Goal: Transaction & Acquisition: Purchase product/service

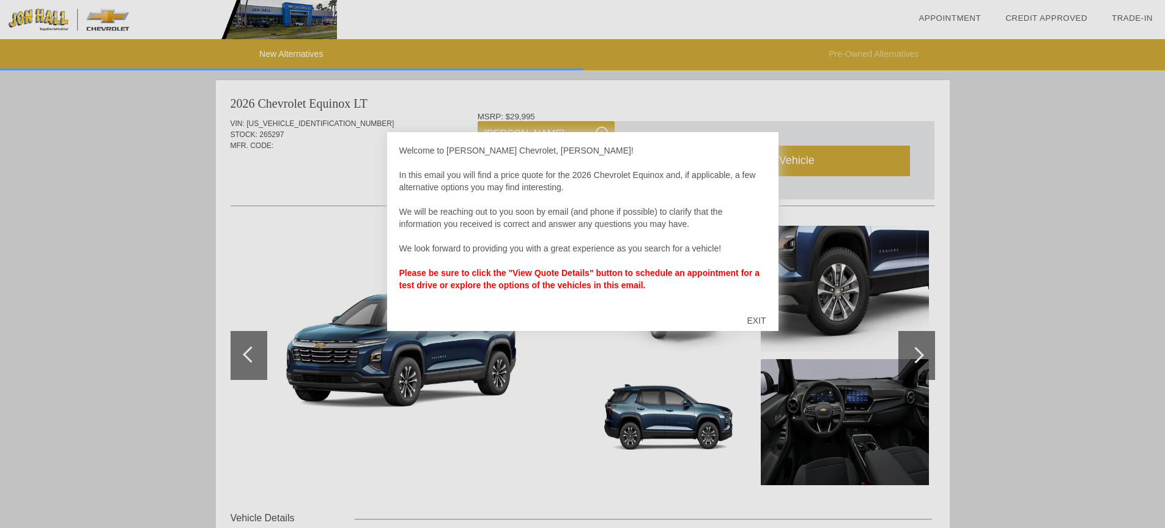
click at [758, 320] on div "EXIT" at bounding box center [756, 320] width 43 height 37
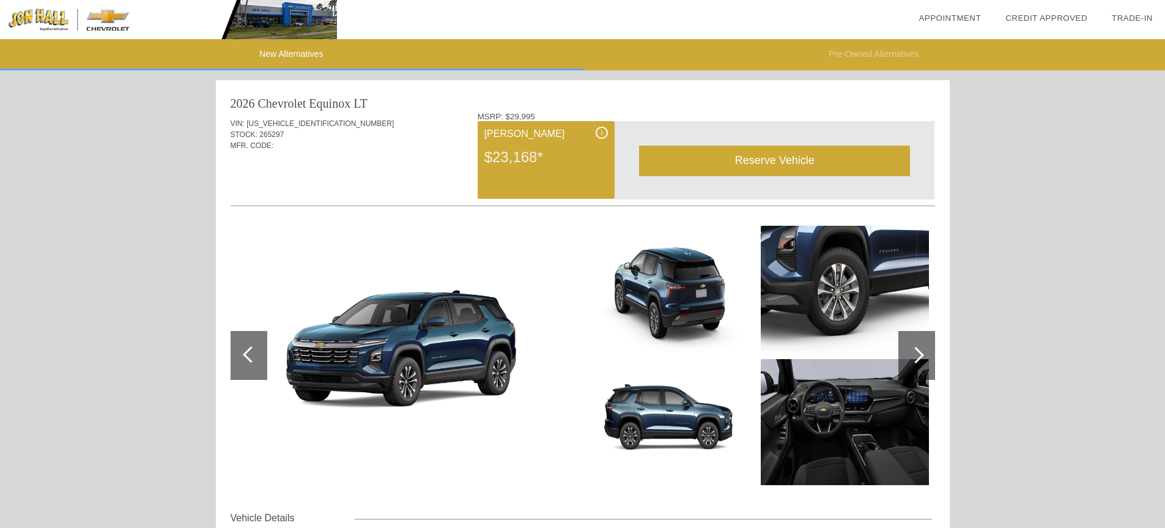
click at [509, 145] on div "$23,168*" at bounding box center [547, 157] width 124 height 32
click at [790, 155] on div "Reserve Vehicle" at bounding box center [774, 161] width 271 height 30
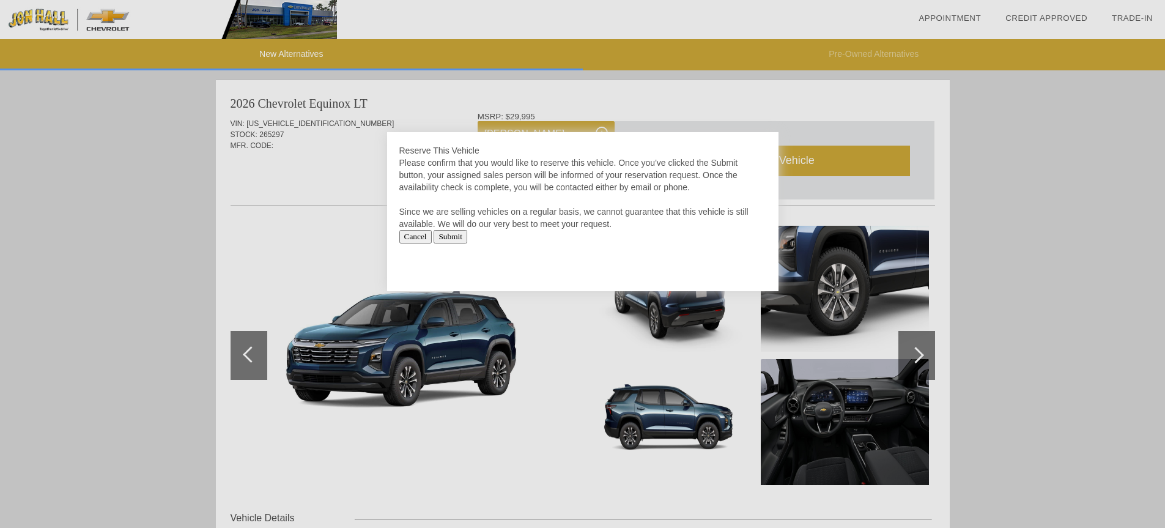
click at [420, 236] on input "Cancel" at bounding box center [415, 236] width 32 height 13
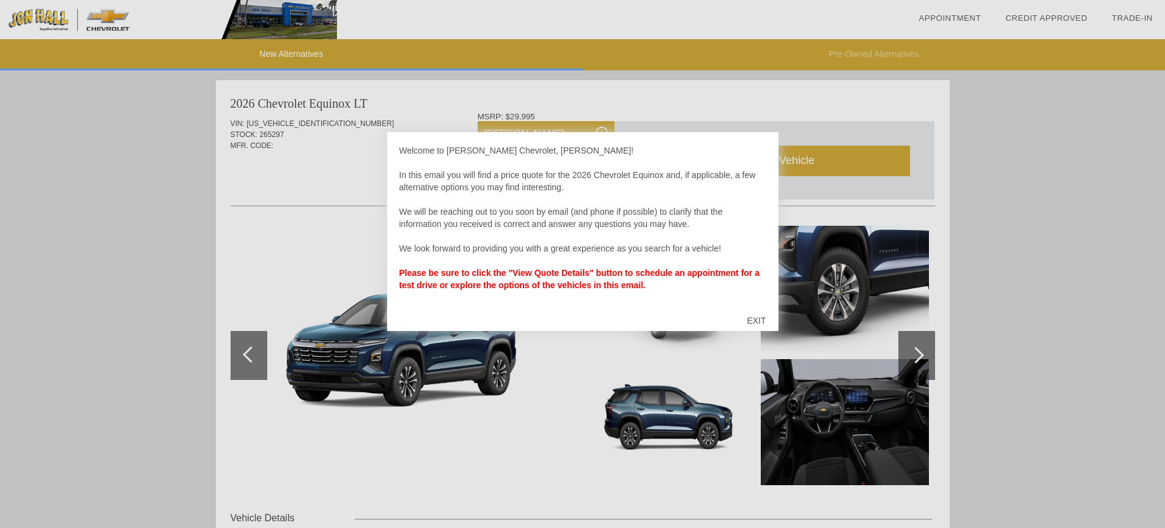
click at [757, 321] on div "EXIT" at bounding box center [756, 320] width 43 height 37
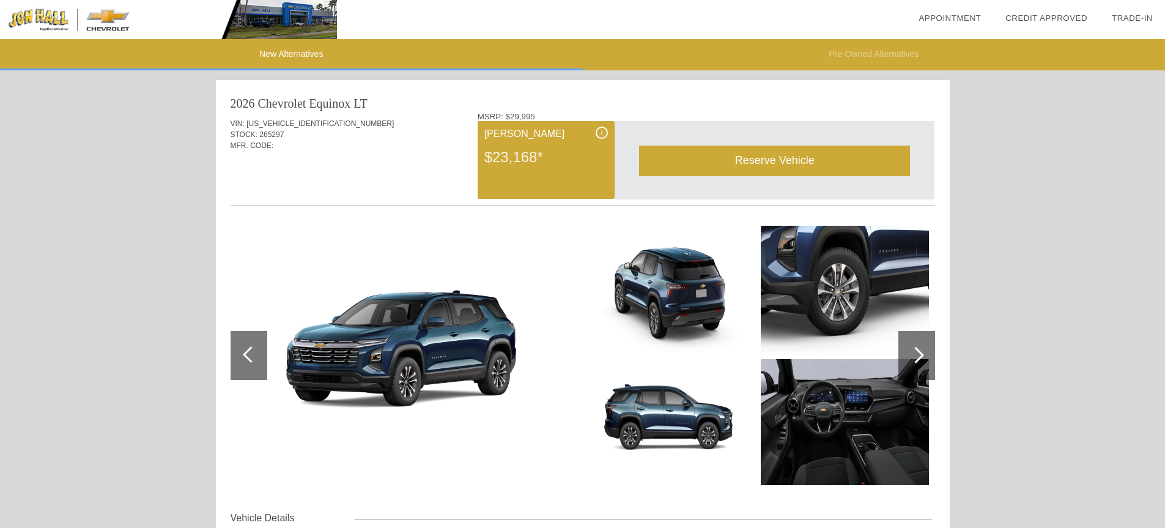
click at [249, 350] on div at bounding box center [251, 354] width 17 height 17
click at [248, 350] on div at bounding box center [251, 354] width 17 height 17
click at [918, 354] on div at bounding box center [916, 355] width 17 height 17
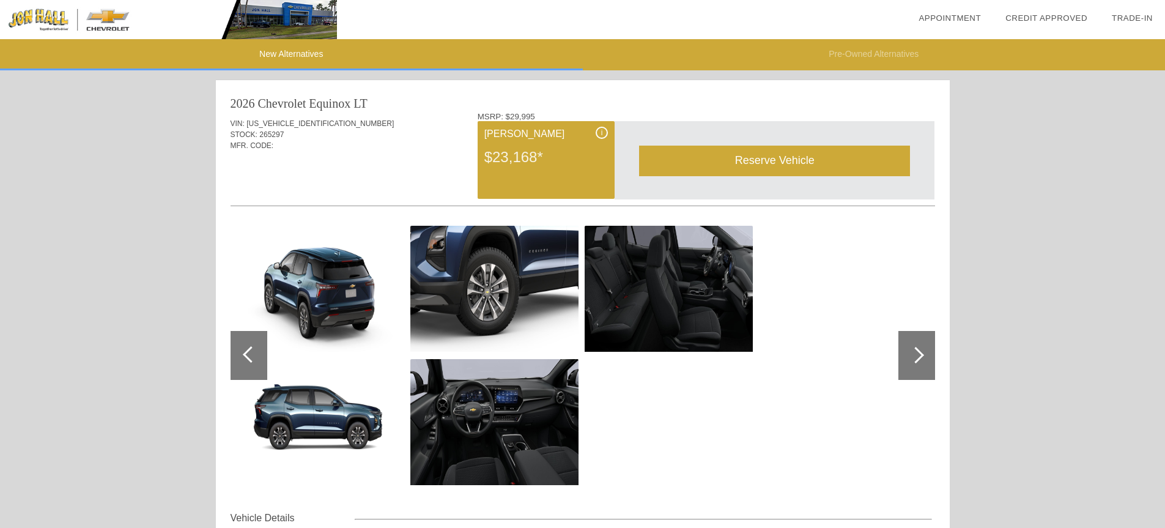
click at [918, 354] on div at bounding box center [916, 355] width 17 height 17
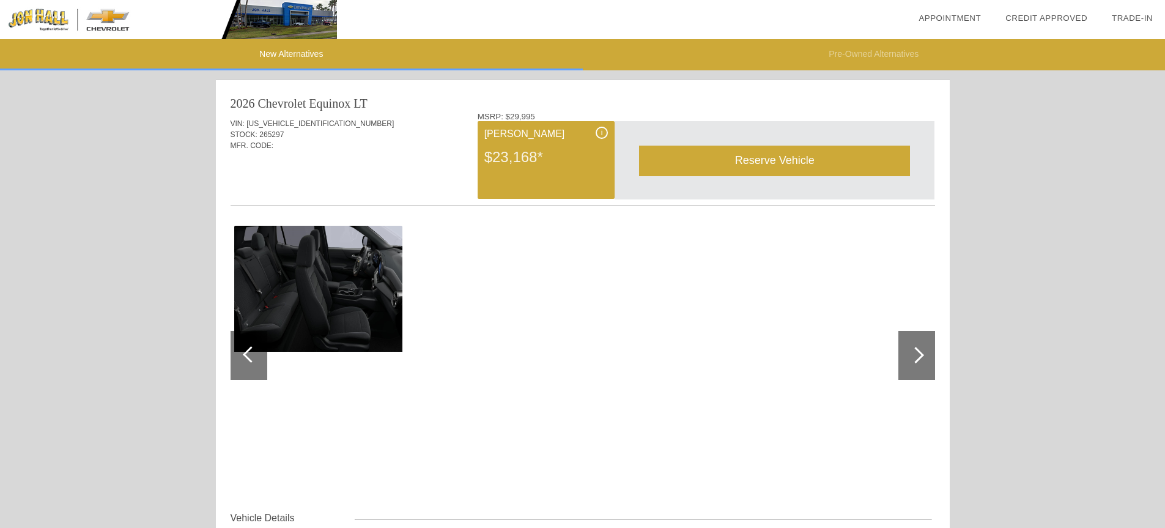
click at [918, 354] on div at bounding box center [916, 355] width 17 height 17
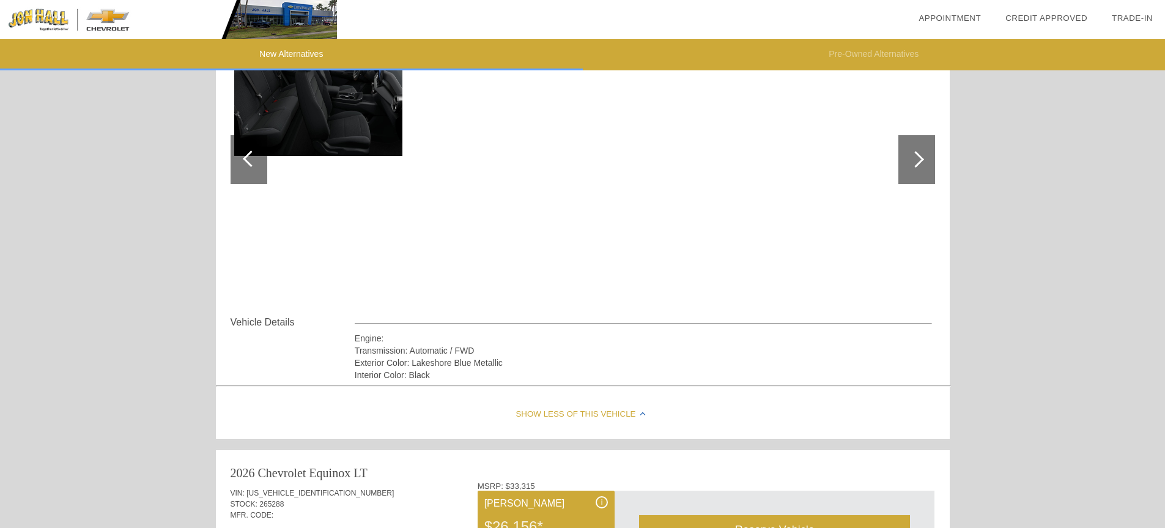
scroll to position [236, 0]
